Goal: Task Accomplishment & Management: Use online tool/utility

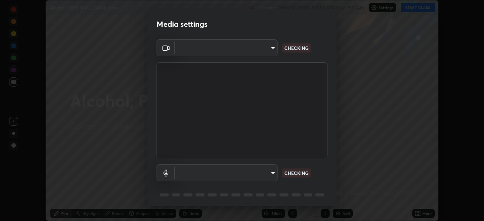
scroll to position [221, 484]
type input "fe2eda5321be6bfb45085b01def2d177fc83f1374430a0b32a6c530ce3caa1ed"
click at [212, 175] on body "Erase all Alcohol, Phenol ,ether Recording WAS SCHEDULED TO START AT 9:15 AM Se…" at bounding box center [242, 110] width 484 height 221
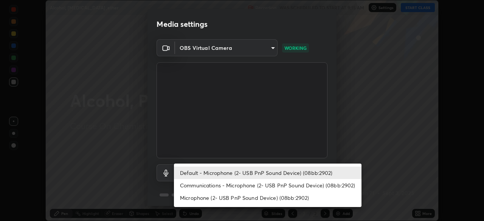
click at [203, 186] on li "Communications - Microphone (2- USB PnP Sound Device) (08bb:2902)" at bounding box center [268, 185] width 188 height 12
type input "communications"
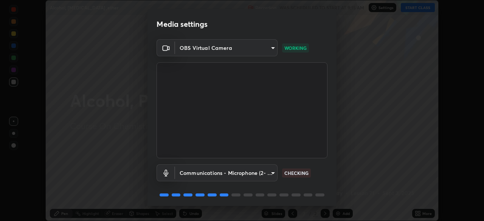
scroll to position [27, 0]
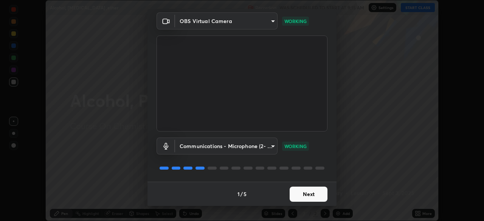
click at [293, 194] on button "Next" at bounding box center [309, 194] width 38 height 15
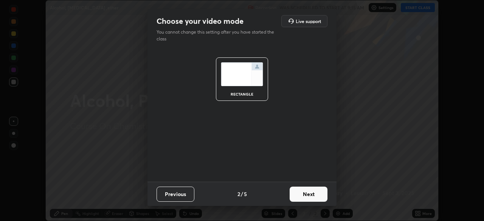
click at [296, 196] on button "Next" at bounding box center [309, 194] width 38 height 15
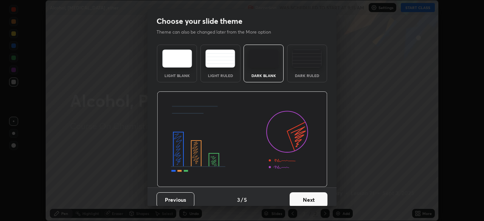
click at [301, 195] on button "Next" at bounding box center [309, 200] width 38 height 15
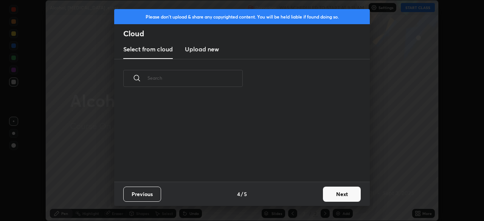
click at [317, 197] on div "Previous 4 / 5 Next" at bounding box center [242, 194] width 256 height 24
click at [333, 200] on button "Next" at bounding box center [342, 194] width 38 height 15
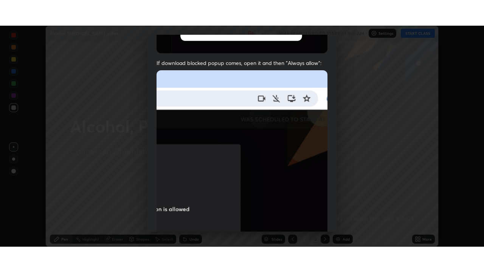
scroll to position [181, 0]
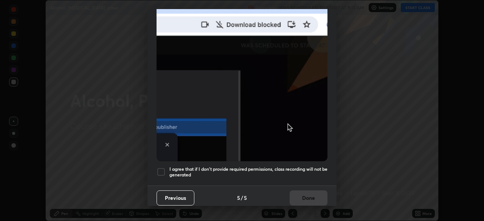
click at [162, 169] on div at bounding box center [161, 172] width 9 height 9
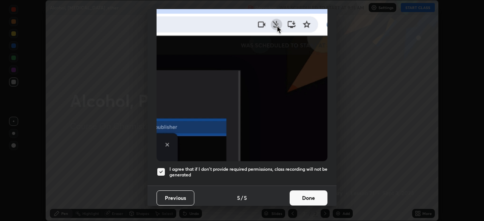
click at [307, 194] on button "Done" at bounding box center [309, 198] width 38 height 15
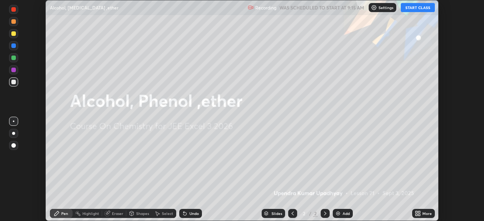
click at [408, 8] on button "START CLASS" at bounding box center [418, 7] width 34 height 9
click at [418, 212] on icon at bounding box center [417, 212] width 2 height 2
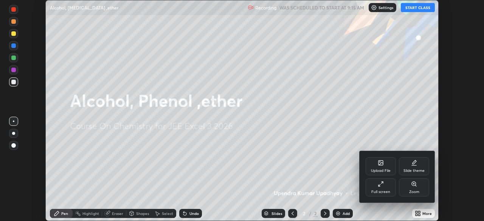
click at [379, 186] on icon at bounding box center [380, 186] width 2 height 2
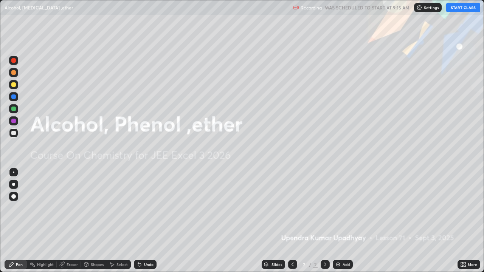
scroll to position [272, 484]
click at [340, 221] on div "Add" at bounding box center [343, 264] width 20 height 9
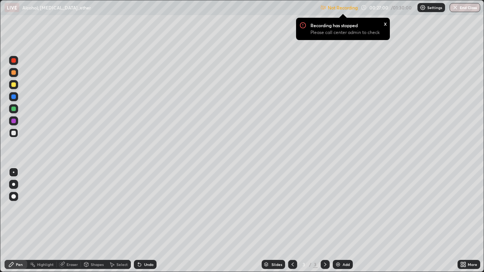
click at [433, 9] on p "Settings" at bounding box center [434, 8] width 15 height 4
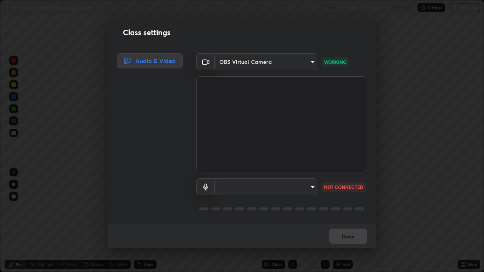
click at [242, 189] on body "Erase all LIVE Alcohol, Phenol ,ether Recording 00:27:08 / 01:30:00 Settings En…" at bounding box center [242, 136] width 484 height 272
click at [241, 194] on div at bounding box center [242, 136] width 484 height 272
click at [241, 191] on body "Erase all LIVE Alcohol, Phenol ,ether Not Recording Recording has stopped Pleas…" at bounding box center [242, 136] width 484 height 272
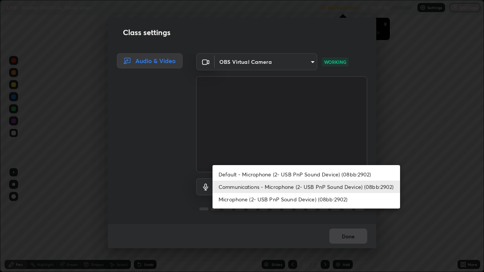
click at [236, 175] on li "Default - Microphone (2- USB PnP Sound Device) (08bb:2902)" at bounding box center [307, 174] width 188 height 12
type input "default"
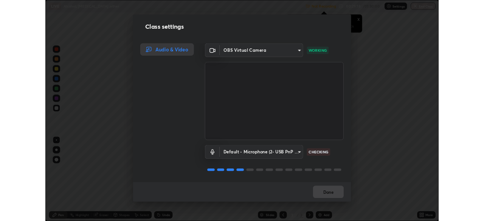
scroll to position [1, 0]
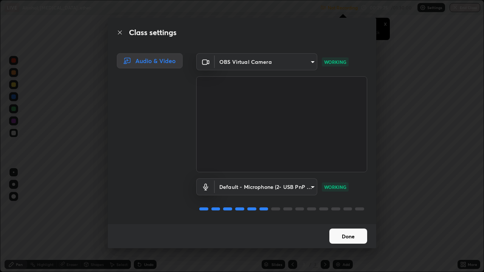
click at [346, 221] on button "Done" at bounding box center [348, 236] width 38 height 15
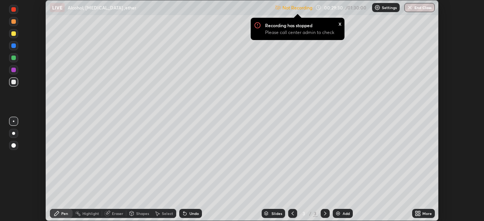
scroll to position [37600, 37337]
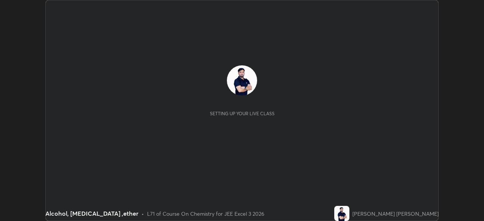
scroll to position [221, 484]
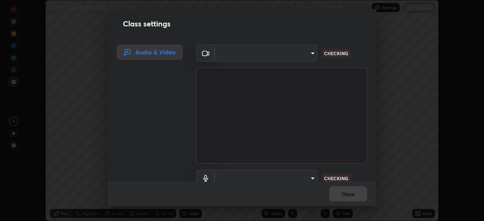
type input "fe2eda5321be6bfb45085b01def2d177fc83f1374430a0b32a6c530ce3caa1ed"
click at [239, 163] on video at bounding box center [281, 116] width 171 height 96
click at [237, 179] on body "Erase all LIVE Alcohol, [MEDICAL_DATA] ,ether Recording 00:30:05 / 01:30:00 Set…" at bounding box center [242, 110] width 484 height 221
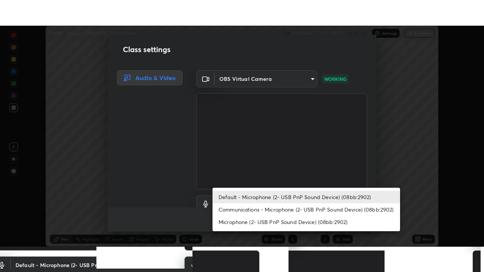
scroll to position [7, 0]
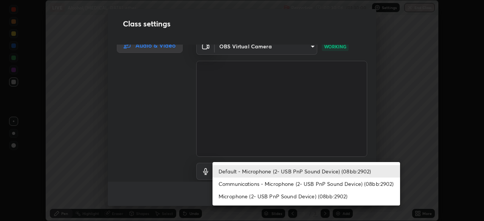
click at [240, 185] on li "Communications - Microphone (2- USB PnP Sound Device) (08bb:2902)" at bounding box center [307, 184] width 188 height 12
type input "communications"
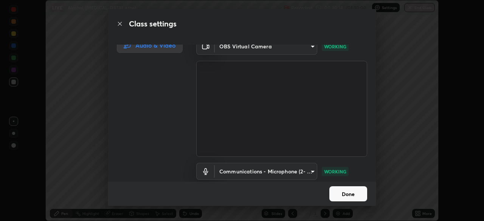
click at [333, 194] on button "Done" at bounding box center [348, 193] width 38 height 15
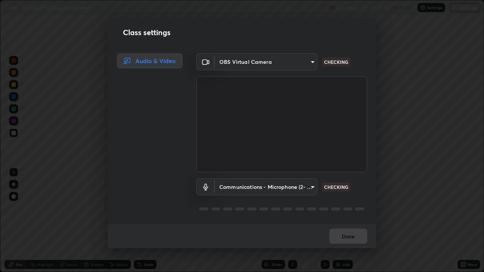
scroll to position [272, 484]
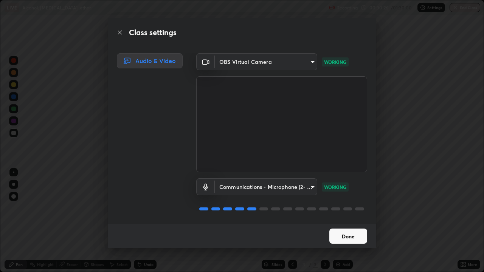
click at [334, 221] on button "Done" at bounding box center [348, 236] width 38 height 15
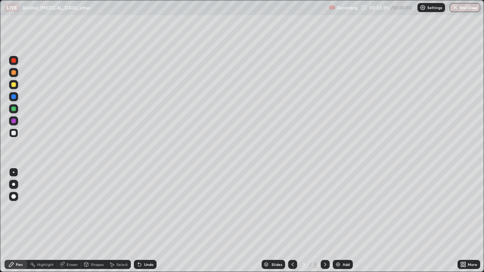
click at [67, 221] on div "Eraser" at bounding box center [72, 265] width 11 height 4
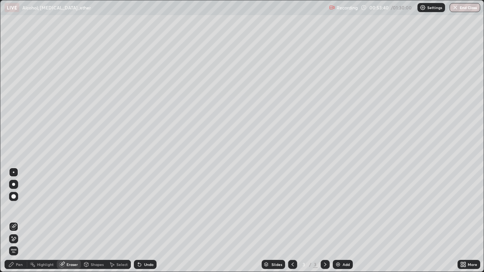
click at [16, 221] on span "Erase all" at bounding box center [13, 251] width 8 height 5
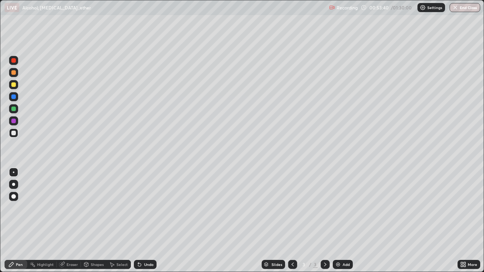
click at [19, 221] on div "Pen" at bounding box center [19, 265] width 7 height 4
click at [14, 85] on div at bounding box center [13, 84] width 5 height 5
click at [67, 221] on div "Eraser" at bounding box center [72, 265] width 11 height 4
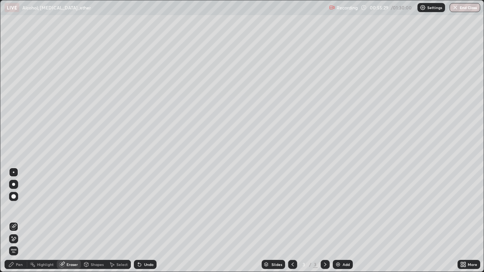
click at [16, 221] on div "Pen" at bounding box center [16, 264] width 23 height 9
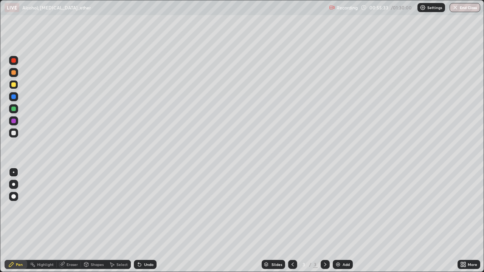
click at [16, 110] on div at bounding box center [13, 108] width 9 height 9
click at [16, 137] on div at bounding box center [13, 133] width 9 height 9
click at [14, 136] on div at bounding box center [13, 133] width 9 height 9
click at [141, 221] on div "Undo" at bounding box center [145, 264] width 23 height 9
click at [14, 112] on div at bounding box center [13, 108] width 9 height 9
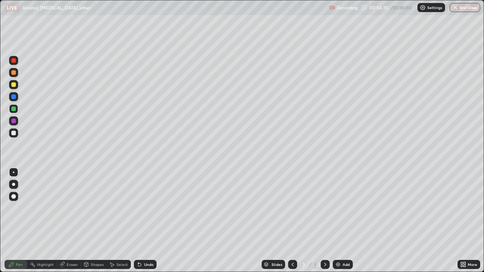
click at [14, 134] on div at bounding box center [13, 133] width 5 height 5
click at [339, 221] on img at bounding box center [338, 265] width 6 height 6
click at [14, 133] on div at bounding box center [13, 133] width 5 height 5
click at [16, 136] on div at bounding box center [13, 133] width 9 height 9
click at [144, 221] on div "Undo" at bounding box center [148, 265] width 9 height 4
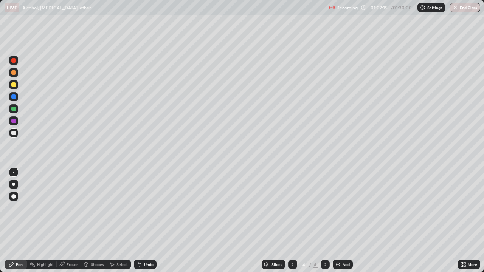
click at [144, 221] on div "Undo" at bounding box center [148, 265] width 9 height 4
click at [141, 221] on div "Undo" at bounding box center [145, 264] width 23 height 9
click at [15, 106] on div at bounding box center [13, 108] width 9 height 9
click at [17, 109] on div at bounding box center [13, 108] width 9 height 9
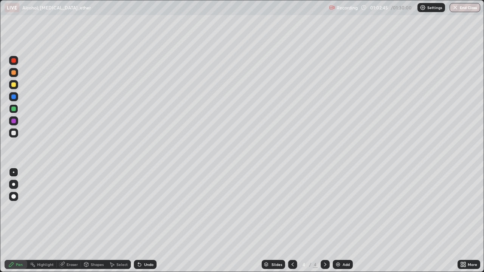
click at [14, 133] on div at bounding box center [13, 133] width 5 height 5
click at [144, 221] on div "Undo" at bounding box center [148, 265] width 9 height 4
click at [145, 221] on div "Undo" at bounding box center [148, 265] width 9 height 4
click at [148, 221] on div "Undo" at bounding box center [148, 265] width 9 height 4
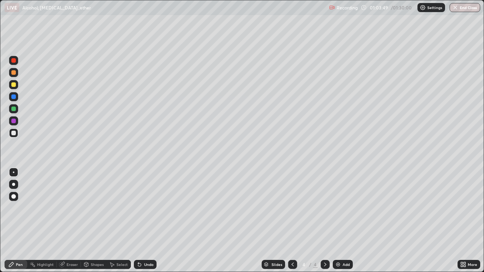
click at [12, 113] on div at bounding box center [13, 108] width 9 height 9
click at [12, 62] on div at bounding box center [13, 60] width 5 height 5
click at [343, 221] on div "Add" at bounding box center [346, 265] width 7 height 4
click at [15, 89] on div at bounding box center [13, 84] width 9 height 9
click at [294, 221] on icon at bounding box center [293, 265] width 6 height 6
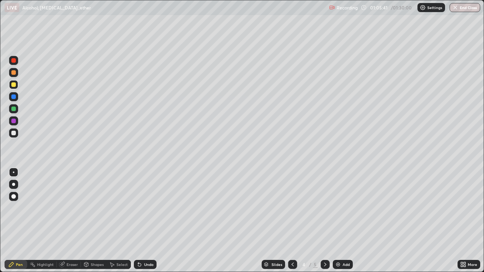
click at [325, 221] on icon at bounding box center [325, 265] width 6 height 6
click at [14, 111] on div at bounding box center [13, 109] width 5 height 5
click at [17, 107] on div at bounding box center [13, 108] width 9 height 9
click at [17, 123] on div at bounding box center [13, 120] width 9 height 9
click at [17, 134] on div at bounding box center [13, 133] width 9 height 9
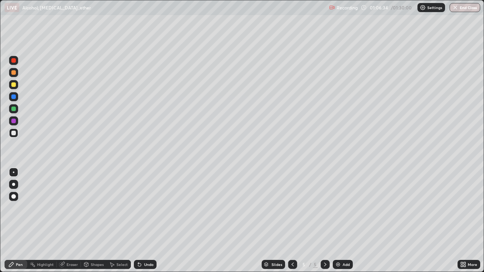
click at [17, 85] on div at bounding box center [13, 84] width 9 height 9
click at [17, 134] on div at bounding box center [13, 133] width 9 height 9
click at [15, 86] on div at bounding box center [13, 84] width 5 height 5
click at [140, 221] on icon at bounding box center [140, 265] width 6 height 6
click at [147, 221] on div "Undo" at bounding box center [148, 265] width 9 height 4
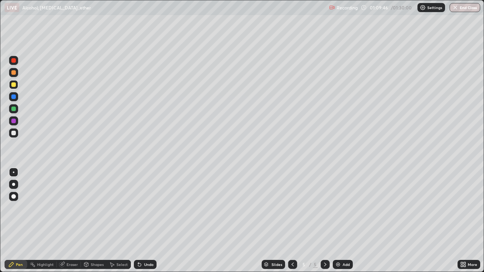
click at [148, 221] on div "Undo" at bounding box center [148, 265] width 9 height 4
click at [14, 134] on div at bounding box center [13, 133] width 5 height 5
click at [14, 121] on div at bounding box center [13, 121] width 5 height 5
click at [11, 137] on div at bounding box center [13, 133] width 9 height 9
click at [343, 221] on div "Add" at bounding box center [346, 265] width 7 height 4
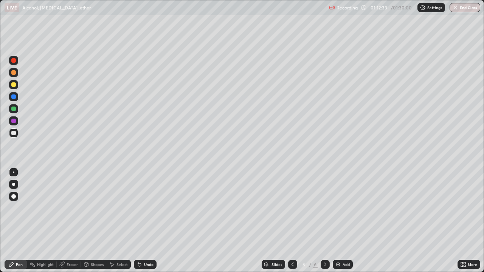
click at [16, 134] on div at bounding box center [13, 133] width 9 height 9
click at [15, 85] on div at bounding box center [13, 84] width 5 height 5
click at [15, 135] on div at bounding box center [13, 133] width 5 height 5
click at [16, 112] on div at bounding box center [13, 108] width 9 height 9
click at [292, 221] on icon at bounding box center [293, 265] width 6 height 6
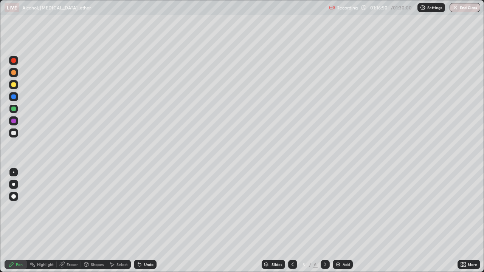
click at [296, 221] on div at bounding box center [292, 264] width 9 height 9
click at [323, 221] on div at bounding box center [325, 264] width 9 height 9
click at [325, 221] on icon at bounding box center [325, 265] width 6 height 6
click at [326, 221] on icon at bounding box center [325, 265] width 6 height 6
click at [343, 221] on div "Add" at bounding box center [346, 265] width 7 height 4
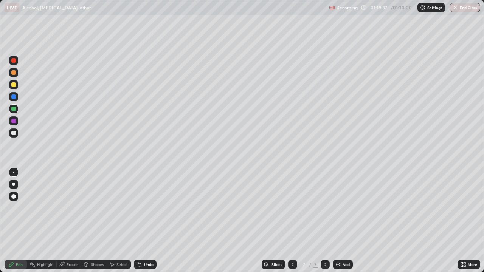
click at [14, 134] on div at bounding box center [13, 133] width 5 height 5
click at [141, 221] on icon at bounding box center [140, 265] width 6 height 6
click at [13, 85] on div at bounding box center [13, 84] width 5 height 5
click at [16, 72] on div at bounding box center [13, 72] width 9 height 9
click at [14, 136] on div at bounding box center [13, 133] width 9 height 9
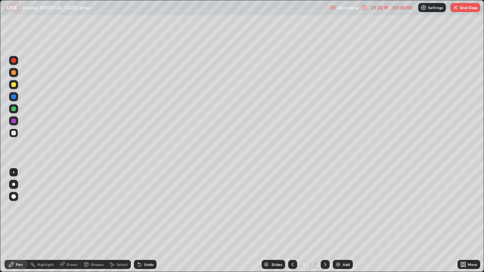
click at [340, 221] on div "Add" at bounding box center [343, 264] width 20 height 9
click at [14, 85] on div at bounding box center [13, 84] width 5 height 5
click at [144, 221] on div "Undo" at bounding box center [145, 264] width 23 height 9
click at [138, 221] on icon at bounding box center [139, 265] width 3 height 3
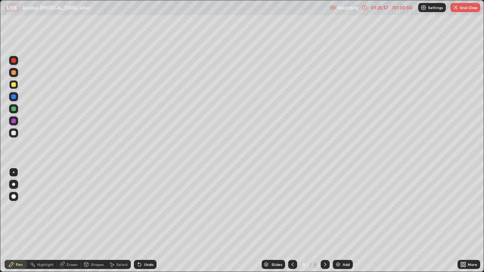
click at [137, 221] on icon at bounding box center [140, 265] width 6 height 6
click at [136, 221] on div "Undo" at bounding box center [145, 264] width 23 height 9
click at [291, 221] on icon at bounding box center [293, 265] width 6 height 6
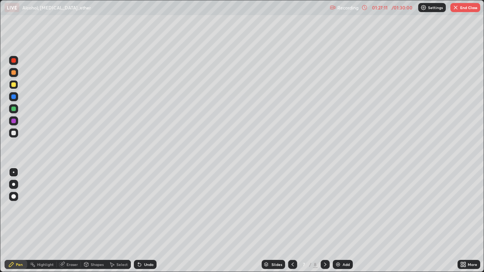
click at [324, 221] on icon at bounding box center [325, 265] width 6 height 6
click at [288, 221] on div at bounding box center [292, 264] width 9 height 9
click at [14, 109] on div at bounding box center [13, 109] width 5 height 5
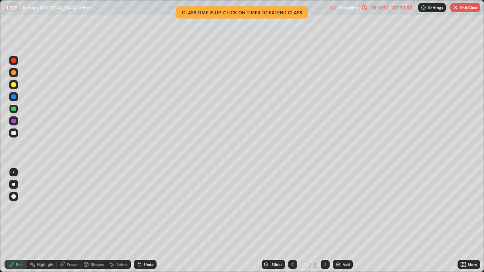
click at [459, 9] on button "End Class" at bounding box center [465, 7] width 30 height 9
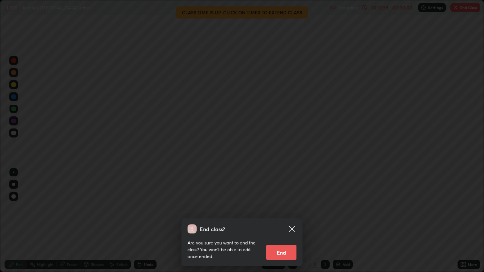
click at [280, 221] on button "End" at bounding box center [281, 252] width 30 height 15
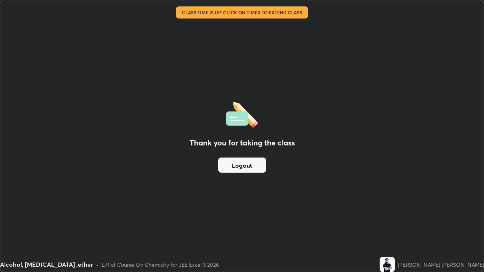
click at [250, 170] on button "Logout" at bounding box center [242, 165] width 48 height 15
